Goal: Task Accomplishment & Management: Manage account settings

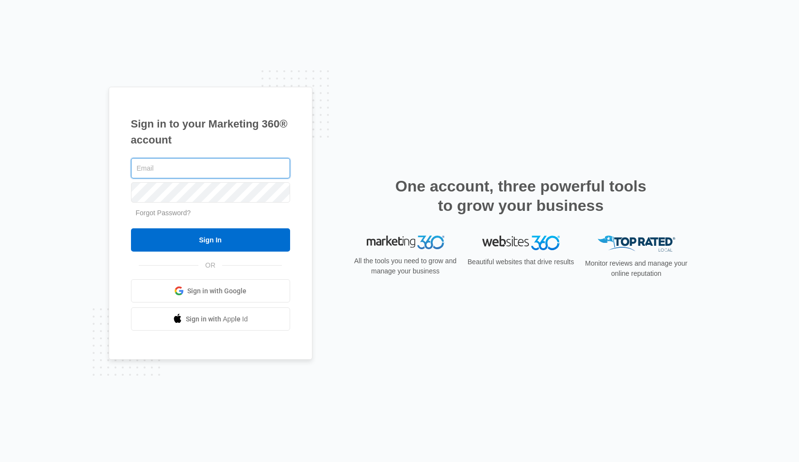
click at [152, 172] on input "text" at bounding box center [210, 168] width 159 height 20
type input "[PERSON_NAME][EMAIL_ADDRESS][PERSON_NAME][DOMAIN_NAME]"
click at [210, 240] on input "Sign In" at bounding box center [210, 239] width 159 height 23
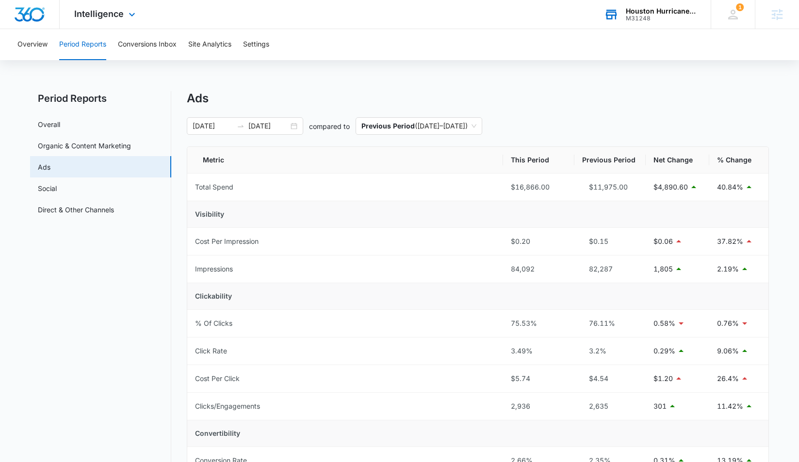
click at [639, 19] on div "M31248" at bounding box center [661, 18] width 71 height 7
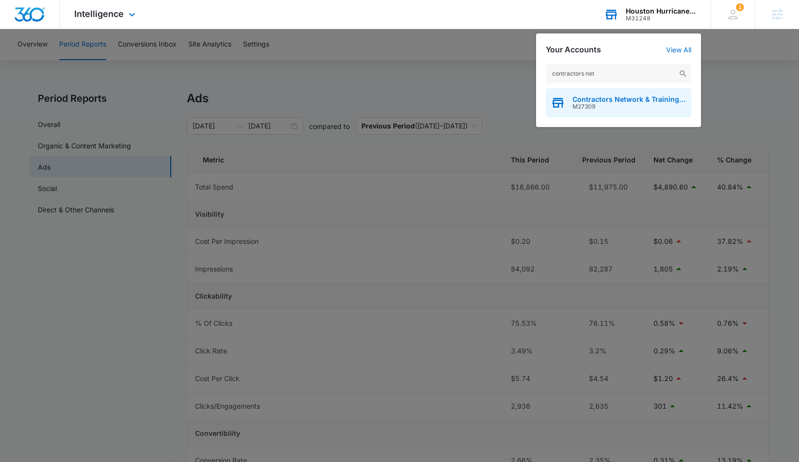
type input "contractors net"
click at [620, 106] on span "M27309" at bounding box center [629, 106] width 114 height 7
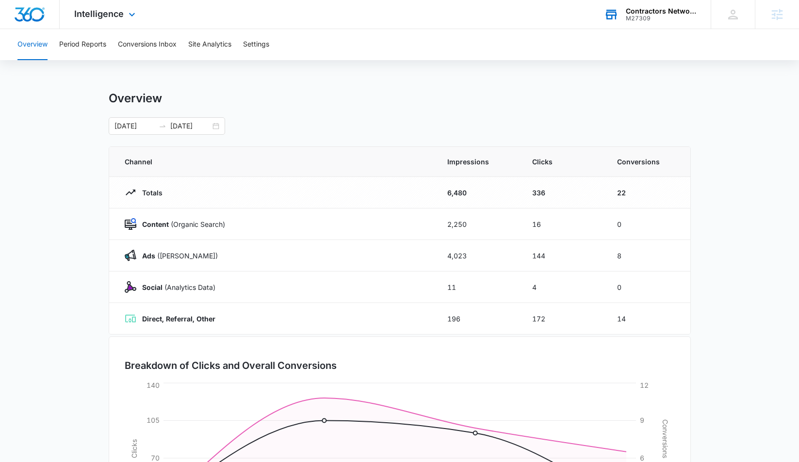
click at [75, 44] on button "Period Reports" at bounding box center [82, 44] width 47 height 31
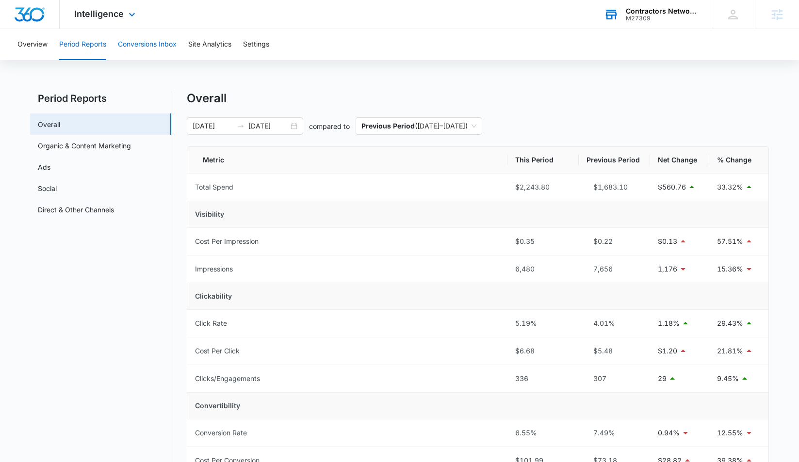
click at [159, 47] on button "Conversions Inbox" at bounding box center [147, 44] width 59 height 31
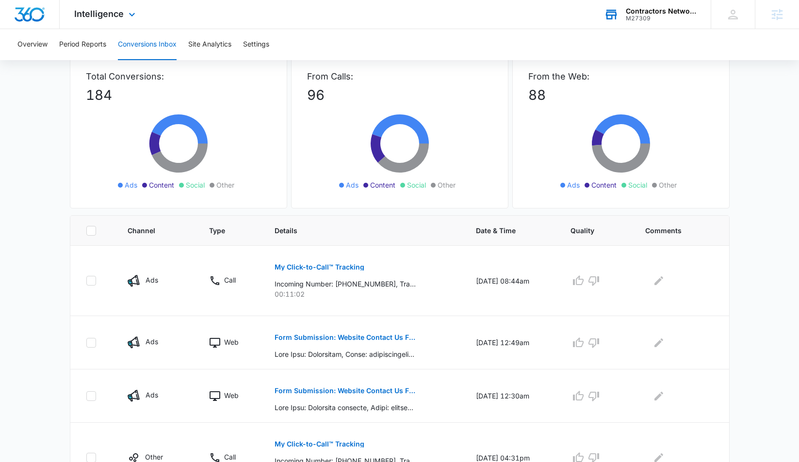
scroll to position [64, 0]
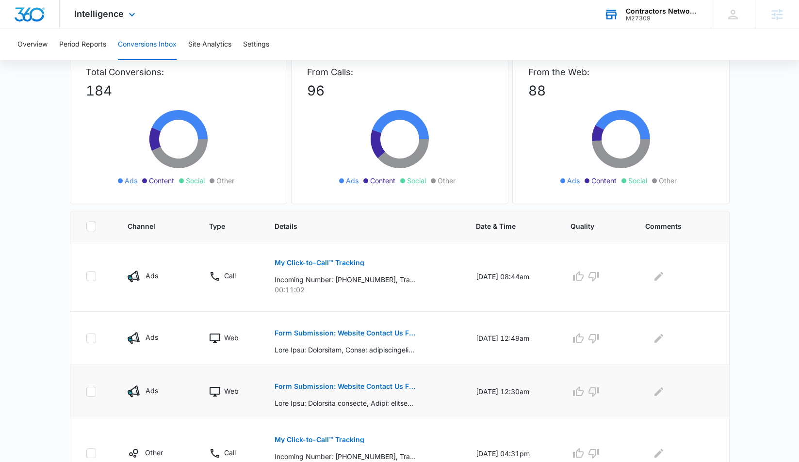
click at [345, 388] on p "Form Submission: Website Contact Us Form" at bounding box center [345, 386] width 141 height 7
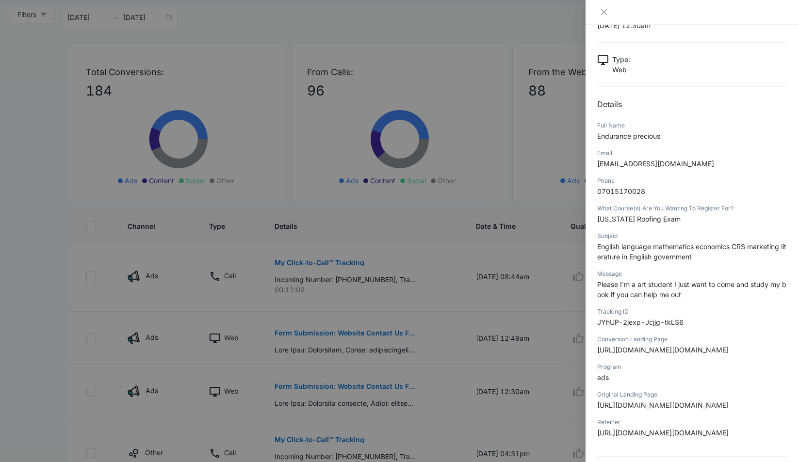
scroll to position [40, 0]
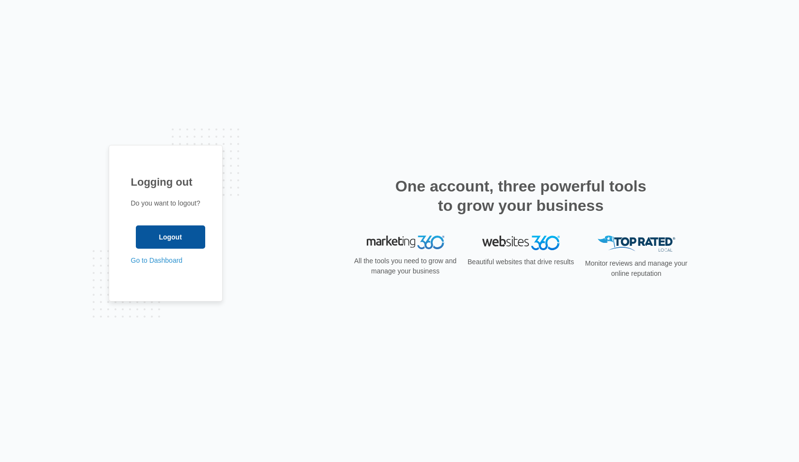
click at [183, 239] on input "Logout" at bounding box center [170, 237] width 69 height 23
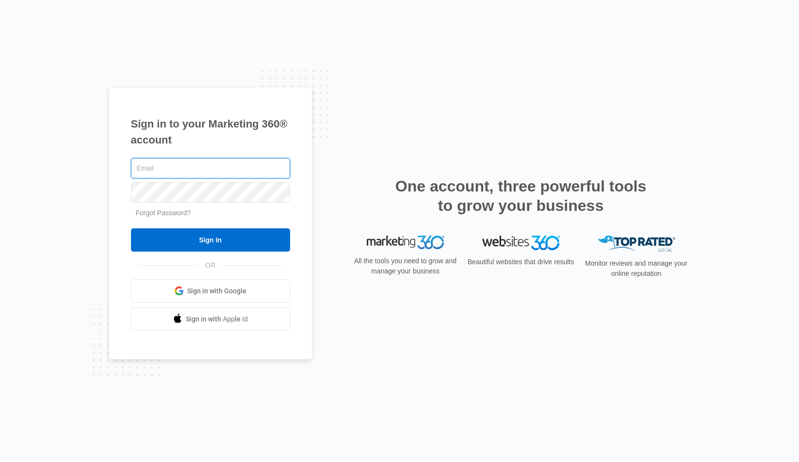
type input "[PERSON_NAME][EMAIL_ADDRESS][PERSON_NAME][DOMAIN_NAME]"
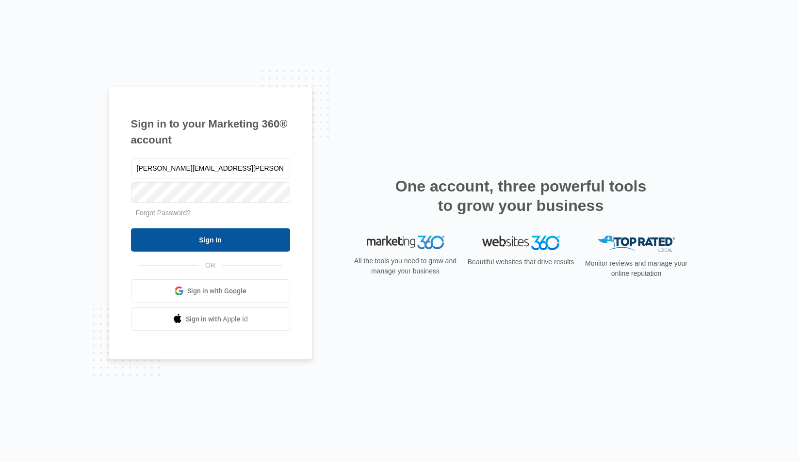
click at [165, 244] on input "Sign In" at bounding box center [210, 239] width 159 height 23
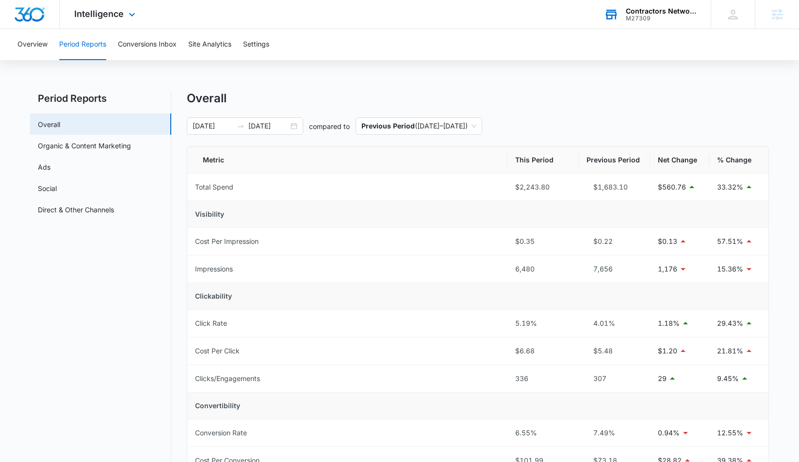
click at [682, 22] on div "Contractors Network & Training Center M27309 Your Accounts View All" at bounding box center [649, 14] width 121 height 29
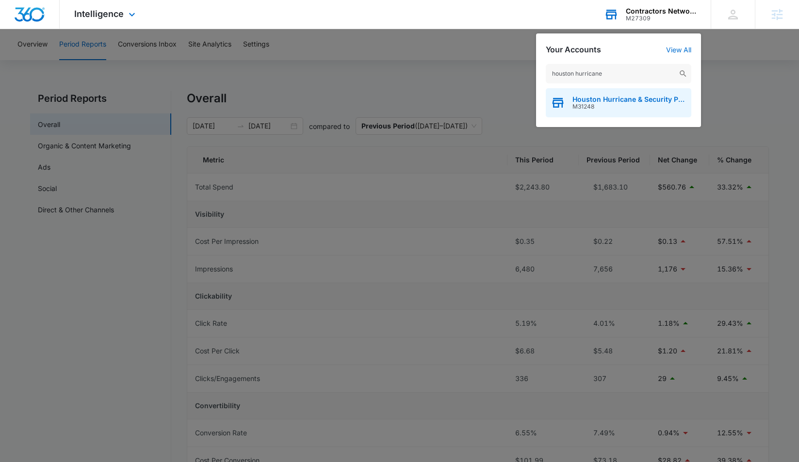
type input "houston hurricane"
click at [614, 102] on span "Houston Hurricane & Security Products" at bounding box center [629, 100] width 114 height 8
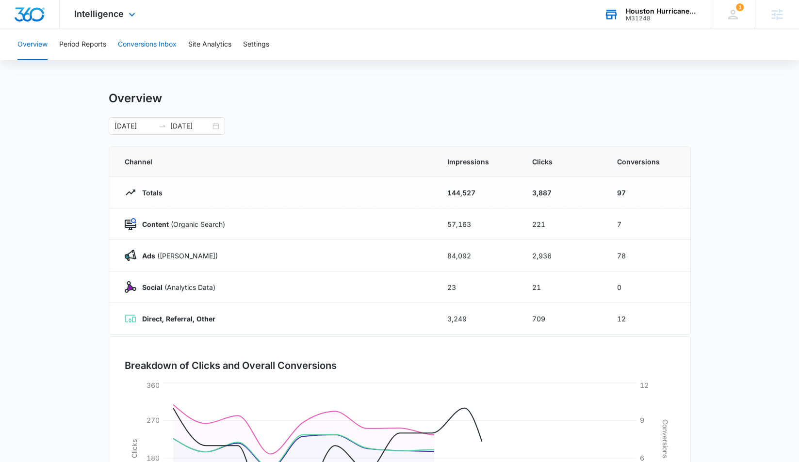
click at [146, 43] on button "Conversions Inbox" at bounding box center [147, 44] width 59 height 31
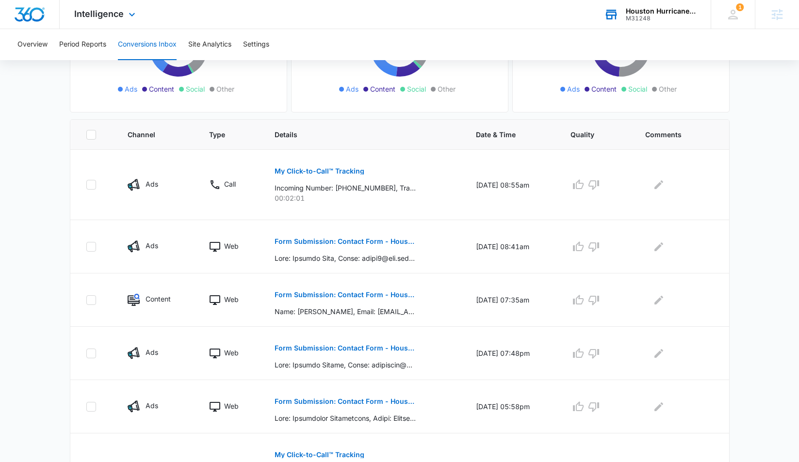
scroll to position [158, 0]
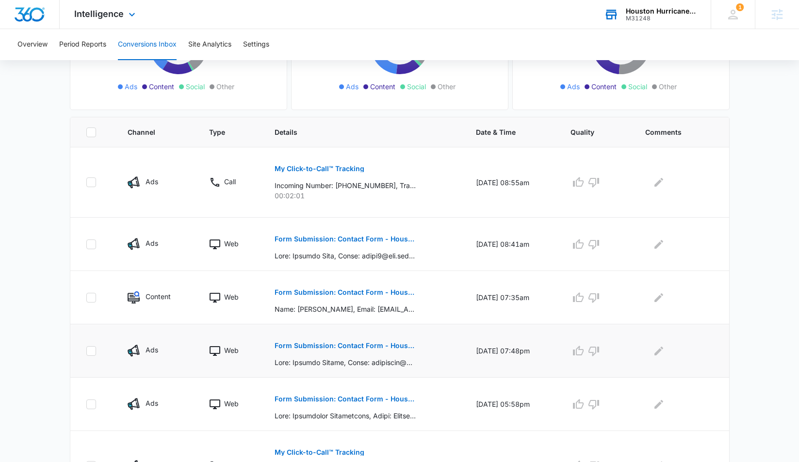
click at [316, 344] on p "Form Submission: Contact Form - Houston Hurricane & Security Products" at bounding box center [345, 346] width 141 height 7
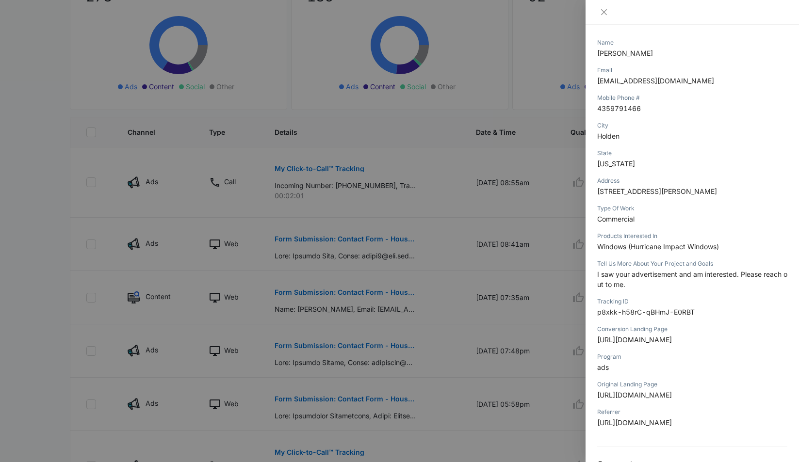
scroll to position [134, 0]
